Goal: Information Seeking & Learning: Check status

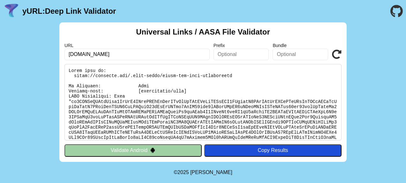
drag, startPoint x: 149, startPoint y: 151, endPoint x: 124, endPoint y: 168, distance: 30.8
click at [124, 168] on body "yURL: Deep Link Validator Universal Links / AASA File Validator URL [DOMAIN_NAM…" at bounding box center [203, 91] width 406 height 183
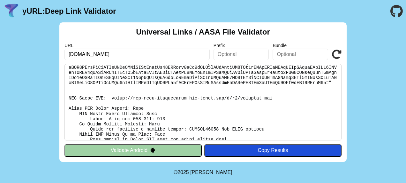
scroll to position [128, 0]
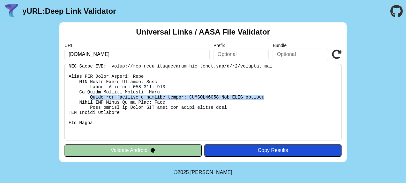
drag, startPoint x: 89, startPoint y: 92, endPoint x: 247, endPoint y: 90, distance: 158.4
click at [247, 90] on pre at bounding box center [203, 102] width 277 height 76
copy pre "Apple has provided a failure reason: SWCERR00401 Bad JSON content"
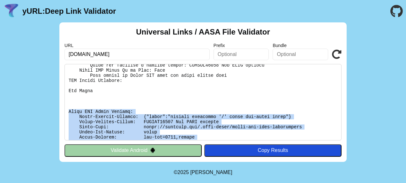
scroll to position [199, 0]
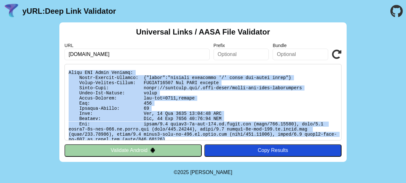
drag, startPoint x: 68, startPoint y: 105, endPoint x: 230, endPoint y: 134, distance: 164.5
click at [230, 134] on pre at bounding box center [203, 102] width 277 height 76
copy pre "Apple CDN Debug Headers: Apple-Failure-Details: {"cause":"invalid character '/'…"
click at [46, 132] on div "Universal Links / AASA File Validator URL [DOMAIN_NAME] Prefix Bundle Validate …" at bounding box center [203, 91] width 406 height 139
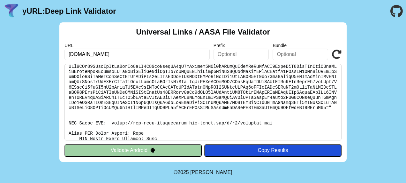
scroll to position [0, 0]
